Goal: Transaction & Acquisition: Purchase product/service

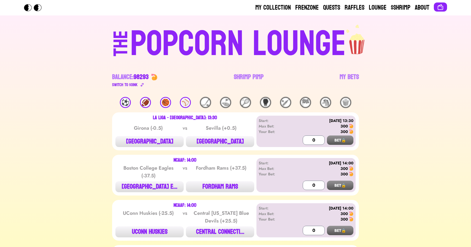
click at [246, 79] on link "Shrimp Pimp" at bounding box center [249, 80] width 30 height 15
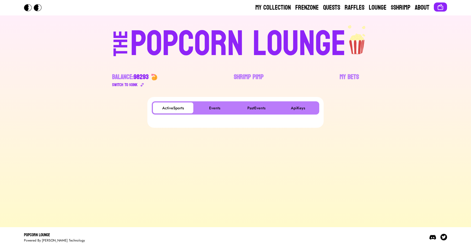
click at [215, 115] on div "ActiveSports Events PastEvents ApiKeys" at bounding box center [235, 112] width 167 height 22
click at [215, 108] on button "Events" at bounding box center [214, 107] width 40 height 11
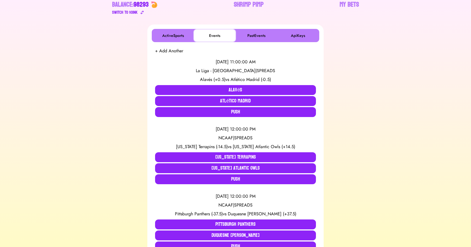
scroll to position [72, 0]
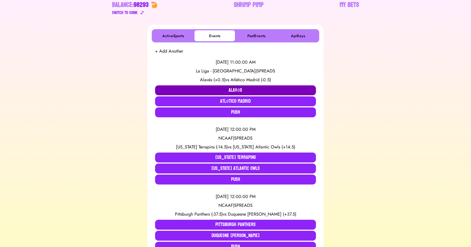
click at [219, 88] on button "Alavés" at bounding box center [235, 90] width 161 height 10
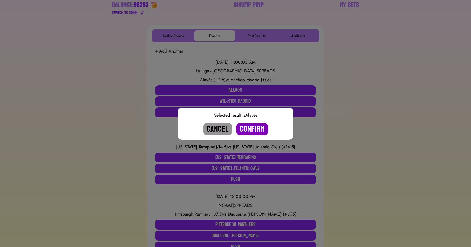
click at [256, 127] on button "Confirm" at bounding box center [252, 129] width 32 height 12
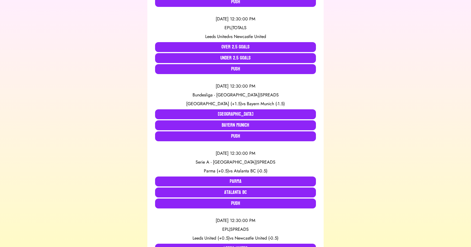
scroll to position [729, 0]
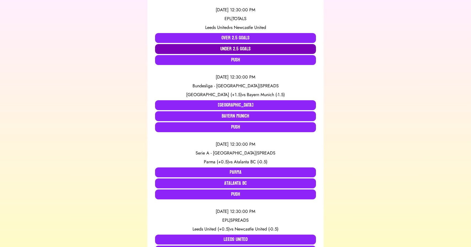
click at [208, 47] on button "Under 2.5 Goals" at bounding box center [235, 49] width 161 height 10
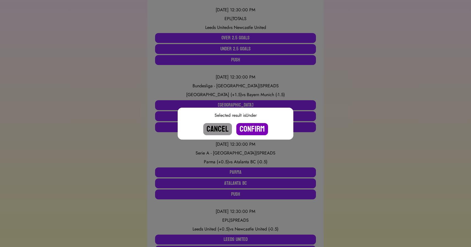
click at [247, 127] on button "Confirm" at bounding box center [252, 129] width 32 height 12
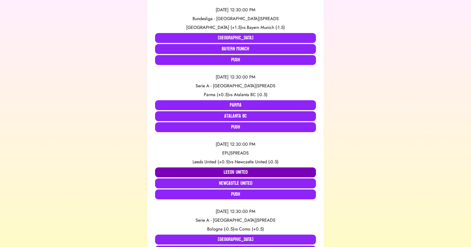
click at [198, 172] on button "Leeds United" at bounding box center [235, 172] width 161 height 10
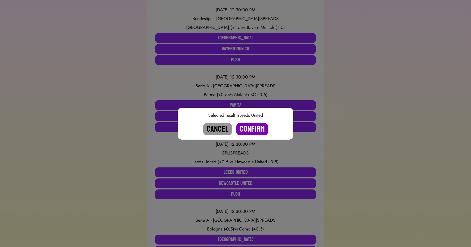
click at [247, 128] on button "Confirm" at bounding box center [252, 129] width 32 height 12
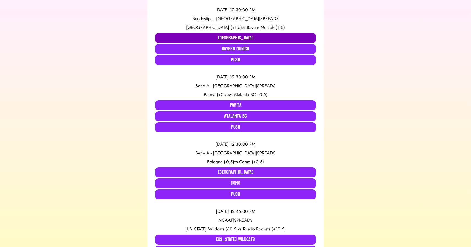
click at [199, 36] on button "[GEOGRAPHIC_DATA]" at bounding box center [235, 38] width 161 height 10
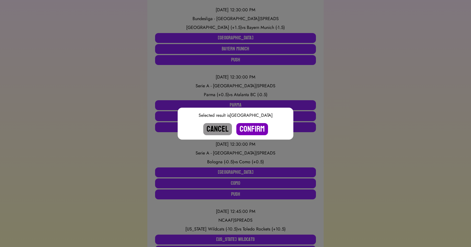
click at [253, 126] on button "Confirm" at bounding box center [252, 129] width 32 height 12
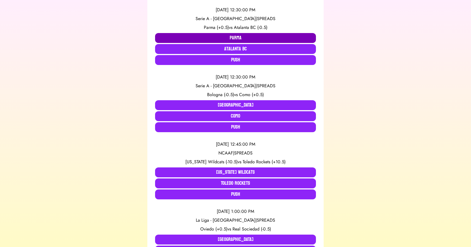
click at [232, 38] on button "Parma" at bounding box center [235, 38] width 161 height 10
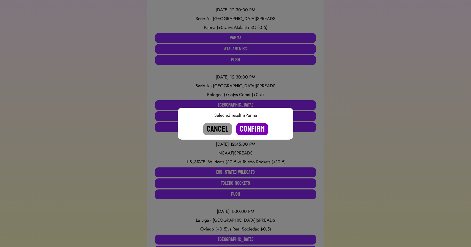
click at [247, 129] on button "Confirm" at bounding box center [252, 129] width 32 height 12
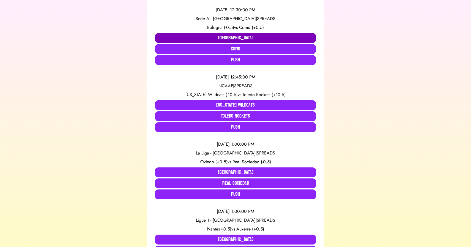
click at [191, 37] on button "[GEOGRAPHIC_DATA]" at bounding box center [235, 38] width 161 height 10
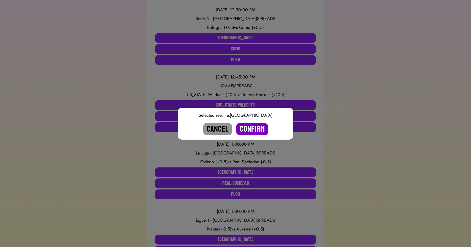
click at [251, 131] on button "Confirm" at bounding box center [252, 129] width 32 height 12
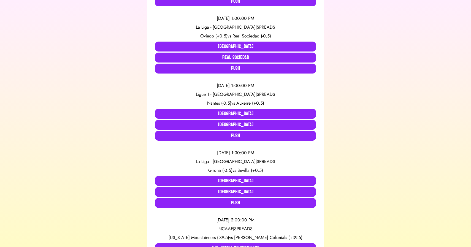
scroll to position [789, 0]
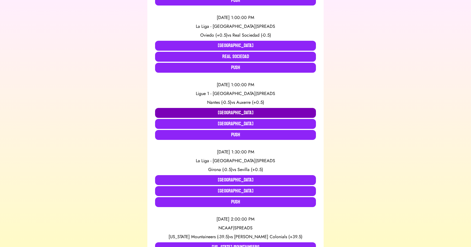
click at [207, 110] on button "[GEOGRAPHIC_DATA]" at bounding box center [235, 113] width 161 height 10
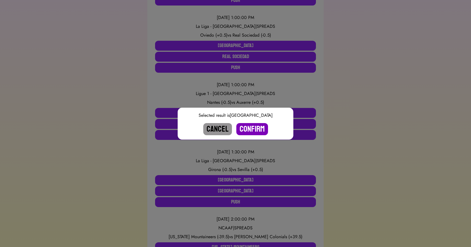
click at [255, 127] on button "Confirm" at bounding box center [252, 129] width 32 height 12
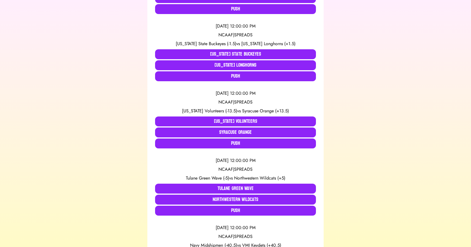
scroll to position [0, 0]
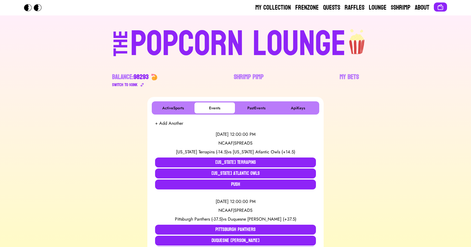
click at [159, 48] on div "POPCORN LOUNGE" at bounding box center [238, 43] width 216 height 35
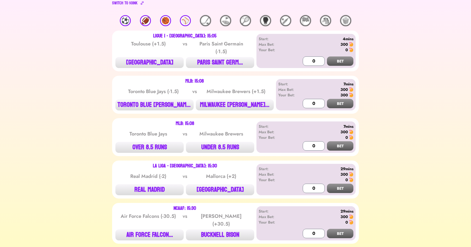
scroll to position [51, 0]
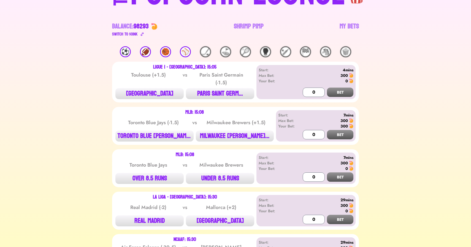
click at [169, 49] on div "🏀" at bounding box center [165, 51] width 11 height 11
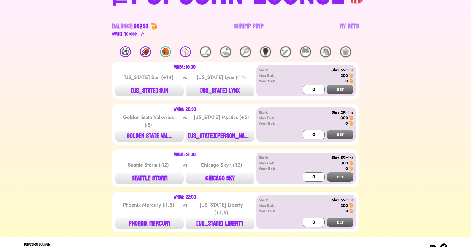
click at [146, 54] on div "🏈" at bounding box center [145, 51] width 11 height 11
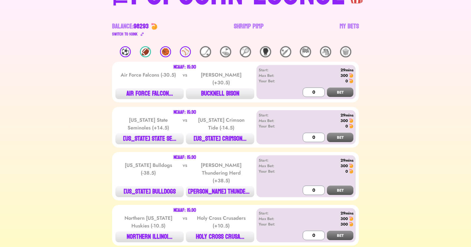
click at [130, 53] on div "⚽️" at bounding box center [125, 51] width 11 height 11
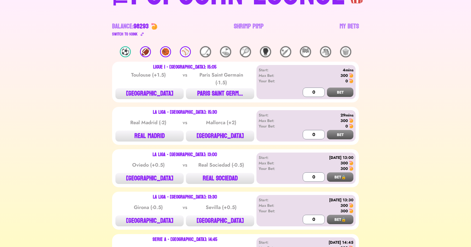
click at [186, 53] on div "⚾️" at bounding box center [185, 51] width 11 height 11
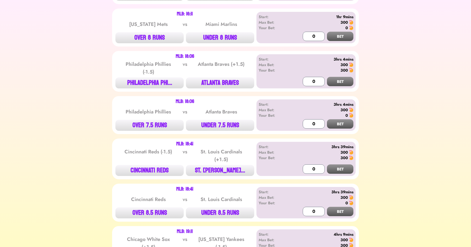
scroll to position [404, 0]
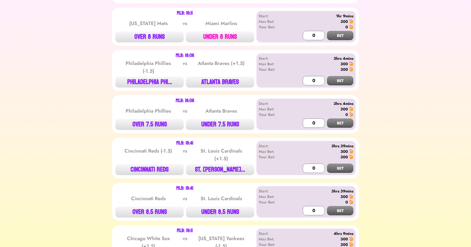
click at [214, 39] on button "UNDER 8 RUNS" at bounding box center [220, 36] width 68 height 11
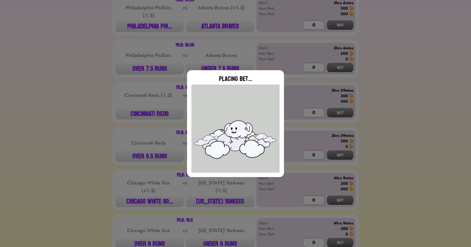
scroll to position [480, 0]
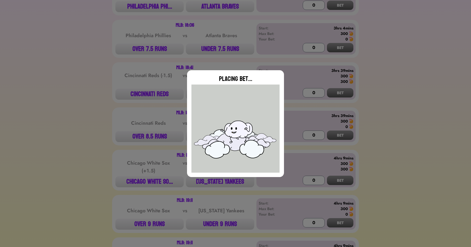
type input "0"
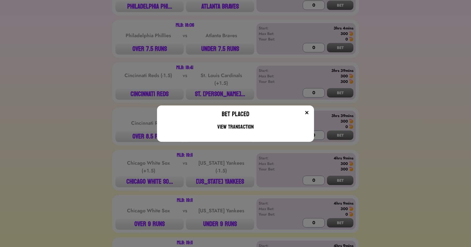
click at [89, 86] on div "Bet Placed View Transaction" at bounding box center [235, 123] width 471 height 247
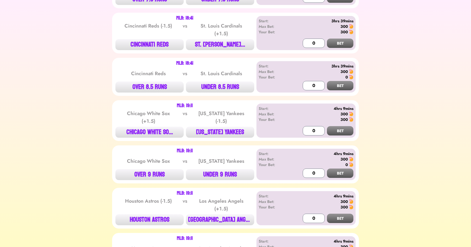
scroll to position [568, 0]
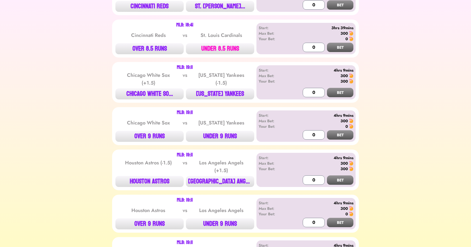
click at [221, 51] on button "UNDER 8.5 RUNS" at bounding box center [220, 48] width 68 height 11
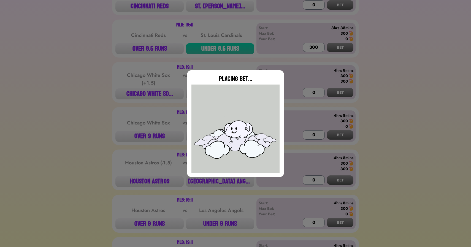
type input "0"
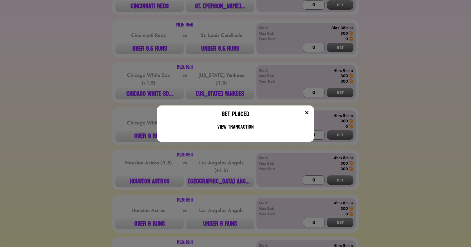
click at [144, 80] on div "Bet Placed View Transaction" at bounding box center [235, 123] width 471 height 247
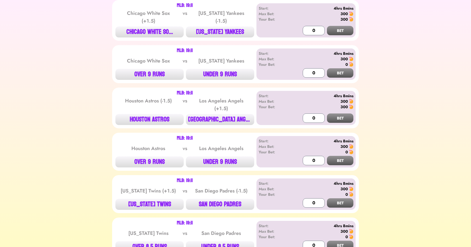
scroll to position [631, 0]
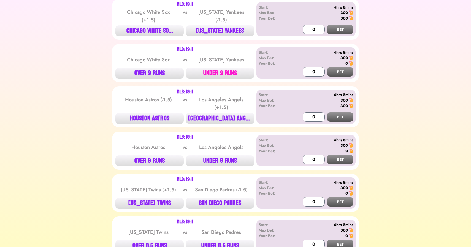
click at [218, 76] on button "UNDER 9 RUNS" at bounding box center [220, 73] width 68 height 11
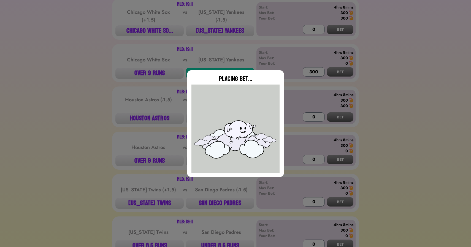
type input "0"
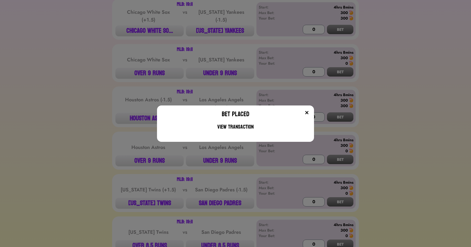
click at [91, 93] on div "Bet Placed View Transaction" at bounding box center [235, 123] width 471 height 247
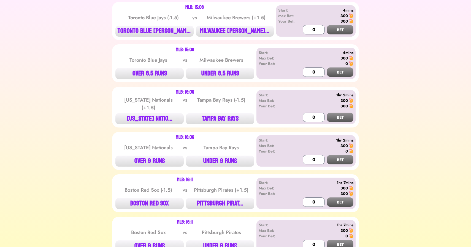
scroll to position [0, 0]
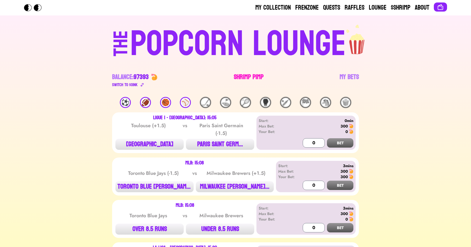
click at [249, 83] on link "Shrimp Pimp" at bounding box center [249, 80] width 30 height 15
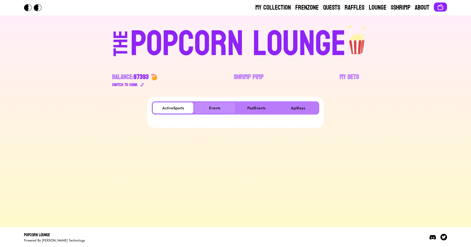
click at [209, 108] on button "Events" at bounding box center [214, 107] width 40 height 11
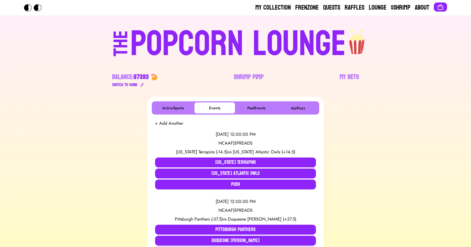
scroll to position [700, 0]
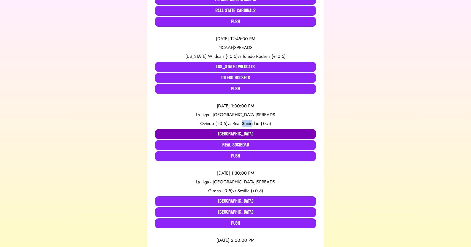
click at [188, 131] on button "[GEOGRAPHIC_DATA]" at bounding box center [235, 134] width 161 height 10
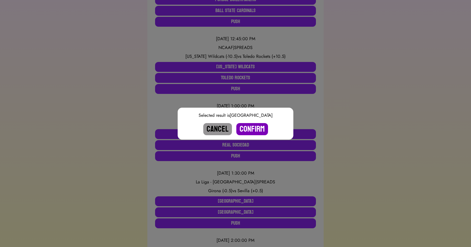
click at [248, 129] on button "Confirm" at bounding box center [252, 129] width 32 height 12
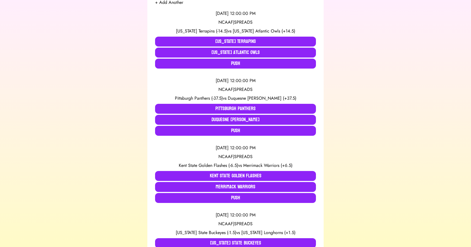
scroll to position [0, 0]
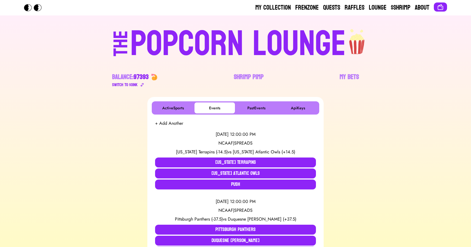
click at [221, 34] on div "POPCORN LOUNGE" at bounding box center [238, 43] width 216 height 35
